Goal: Task Accomplishment & Management: Use online tool/utility

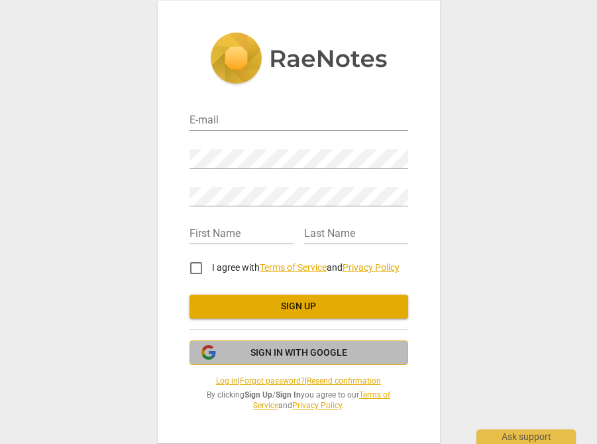
click at [304, 347] on span "Sign in with Google" at bounding box center [299, 352] width 97 height 13
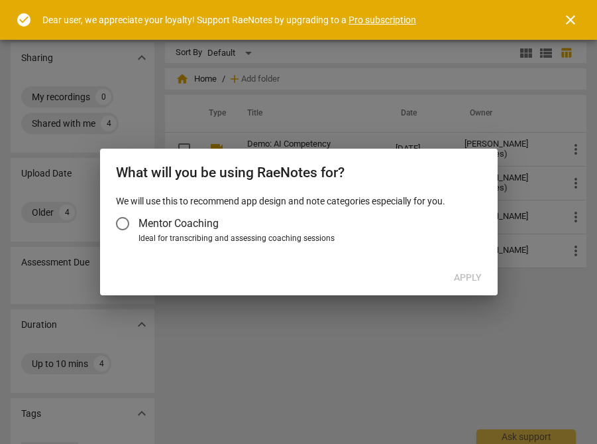
click at [337, 241] on div "Ideal for transcribing and assessing coaching sessions" at bounding box center [308, 239] width 339 height 12
click at [0, 0] on input "Ideal for transcribing and assessing coaching sessions" at bounding box center [0, 0] width 0 height 0
radio input "true"
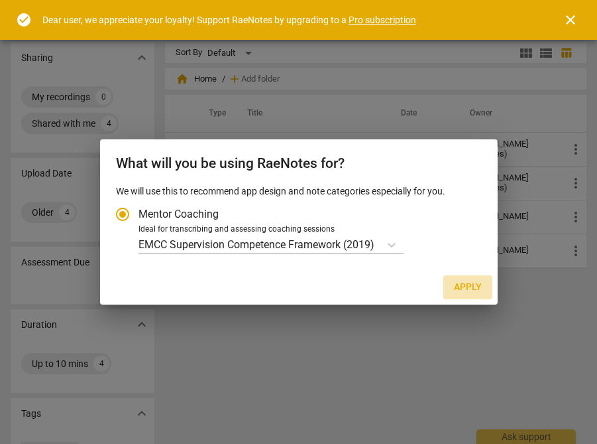
click at [449, 282] on button "Apply" at bounding box center [468, 287] width 49 height 24
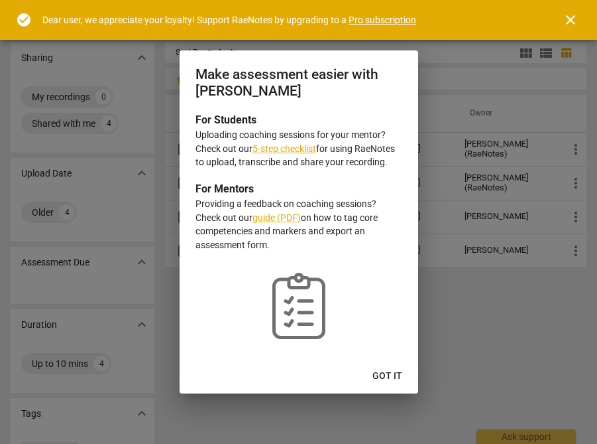
click at [400, 376] on span "Got it" at bounding box center [388, 375] width 30 height 13
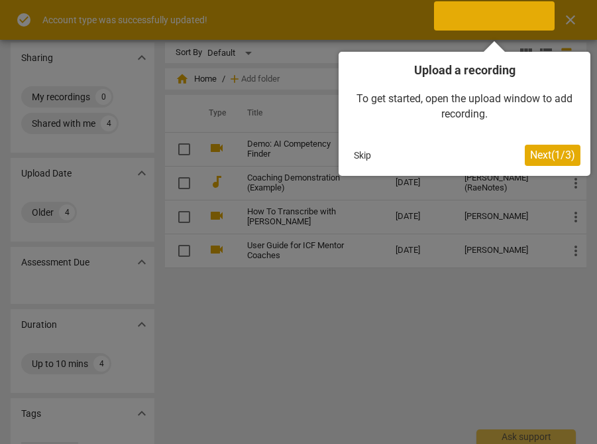
click at [536, 158] on span "Next ( 1 / 3 )" at bounding box center [552, 155] width 45 height 13
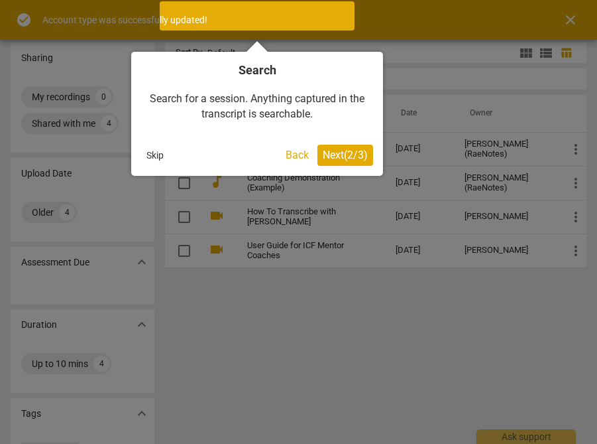
click at [345, 154] on span "Next ( 2 / 3 )" at bounding box center [345, 155] width 45 height 13
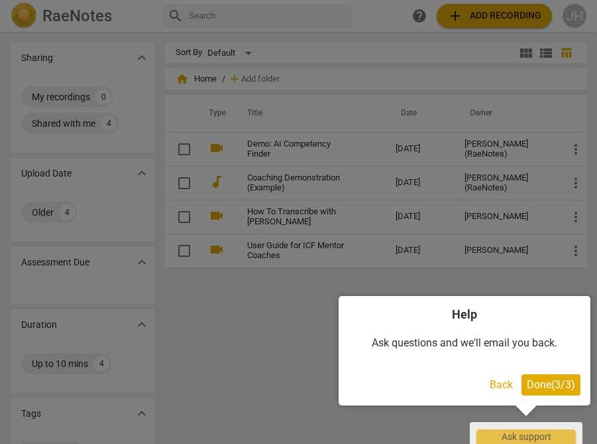
click at [558, 385] on span "Done ( 3 / 3 )" at bounding box center [551, 384] width 48 height 13
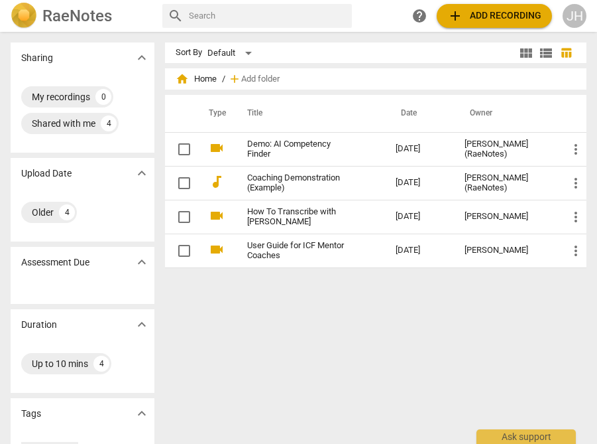
click at [454, 15] on span "add" at bounding box center [455, 16] width 16 height 16
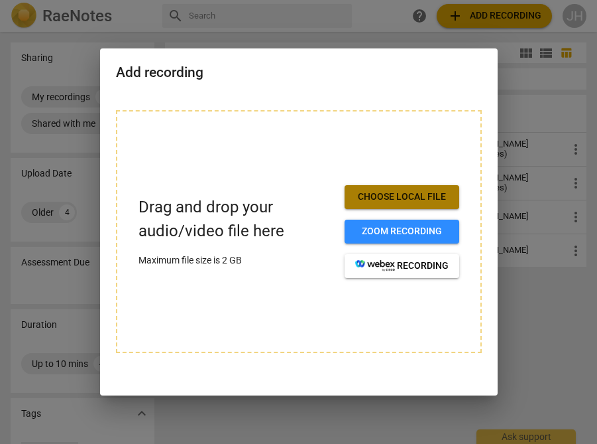
click at [417, 192] on span "Choose local file" at bounding box center [401, 196] width 93 height 13
click at [428, 202] on span "Choose local file" at bounding box center [401, 196] width 93 height 13
click at [412, 198] on span "Choose local file" at bounding box center [401, 196] width 93 height 13
click at [412, 200] on span "Choose local file" at bounding box center [401, 196] width 93 height 13
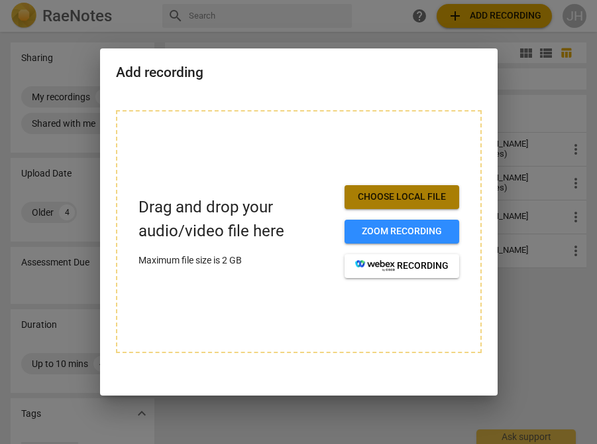
click at [412, 200] on span "Choose local file" at bounding box center [401, 196] width 93 height 13
click at [494, 115] on div "Drag and drop your audio/video file here Maximum file size is 2 GB Choose local…" at bounding box center [299, 239] width 398 height 290
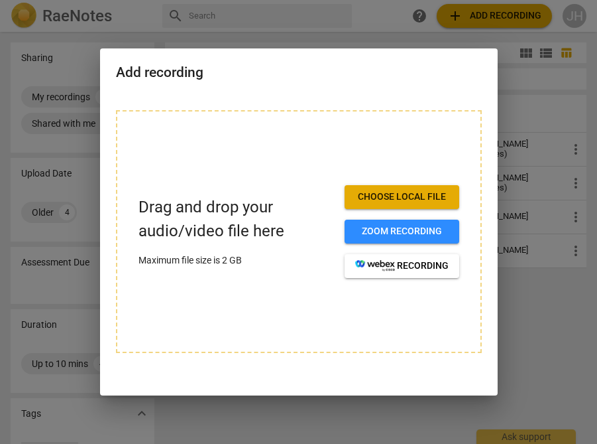
click at [528, 74] on div at bounding box center [298, 222] width 597 height 444
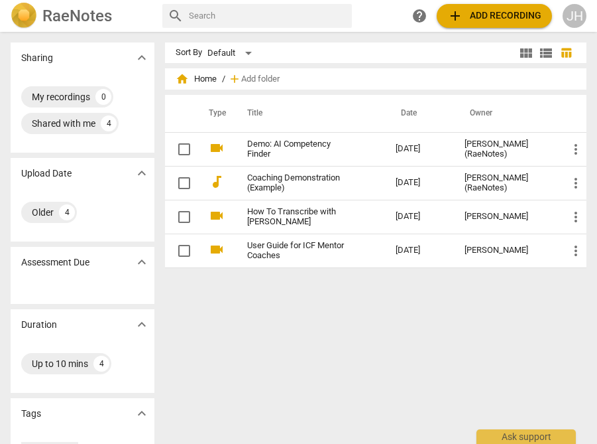
click at [490, 15] on span "add Add recording" at bounding box center [494, 16] width 94 height 16
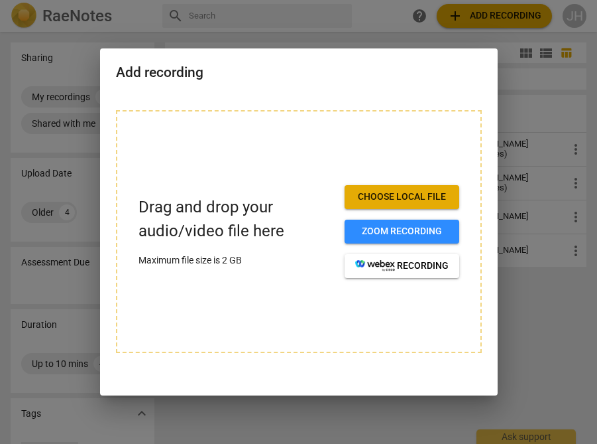
click at [396, 184] on div "Drag and drop your audio/video file here Maximum file size is 2 GB Choose local…" at bounding box center [299, 231] width 366 height 243
click at [396, 188] on button "Choose local file" at bounding box center [402, 197] width 115 height 24
click at [395, 202] on span "Choose local file" at bounding box center [401, 196] width 93 height 13
click at [397, 202] on span "Choose local file" at bounding box center [401, 196] width 93 height 13
click at [379, 207] on button "Choose local file" at bounding box center [402, 197] width 115 height 24
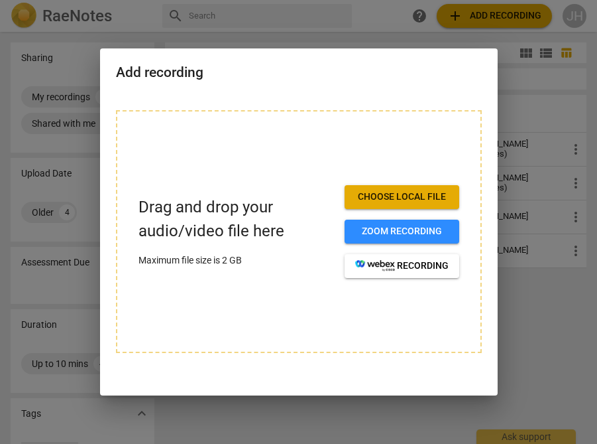
click at [379, 204] on button "Choose local file" at bounding box center [402, 197] width 115 height 24
click at [208, 8] on div at bounding box center [298, 222] width 597 height 444
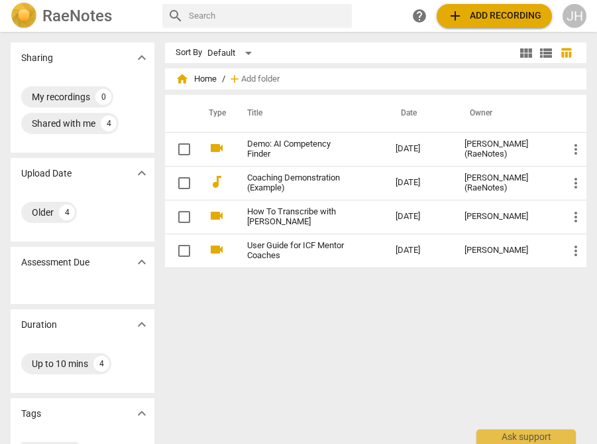
click at [469, 18] on span "add Add recording" at bounding box center [494, 16] width 94 height 16
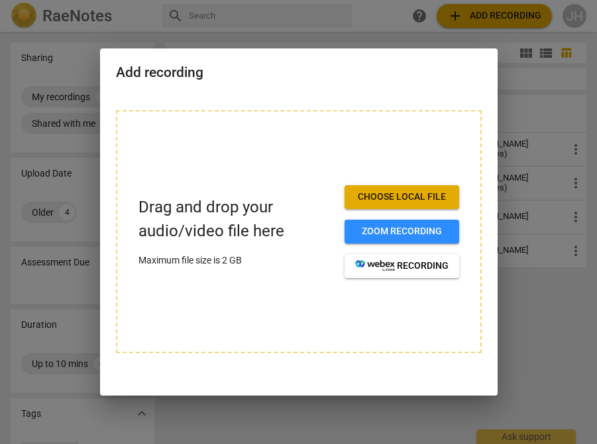
click at [391, 192] on span "Choose local file" at bounding box center [401, 196] width 93 height 13
click at [390, 192] on span "Choose local file" at bounding box center [401, 196] width 93 height 13
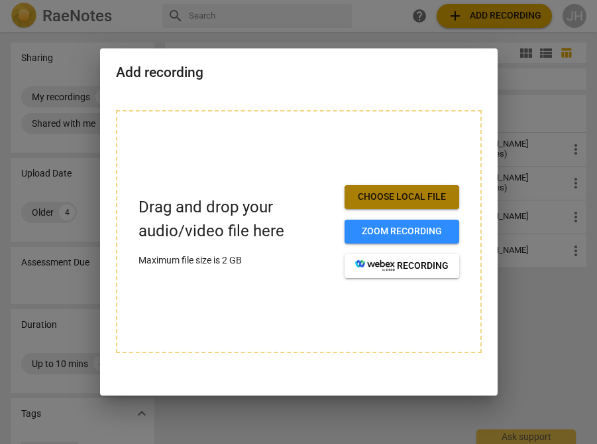
click at [390, 192] on span "Choose local file" at bounding box center [401, 196] width 93 height 13
click at [225, 30] on div at bounding box center [298, 222] width 597 height 444
